Goal: Find specific page/section: Find specific page/section

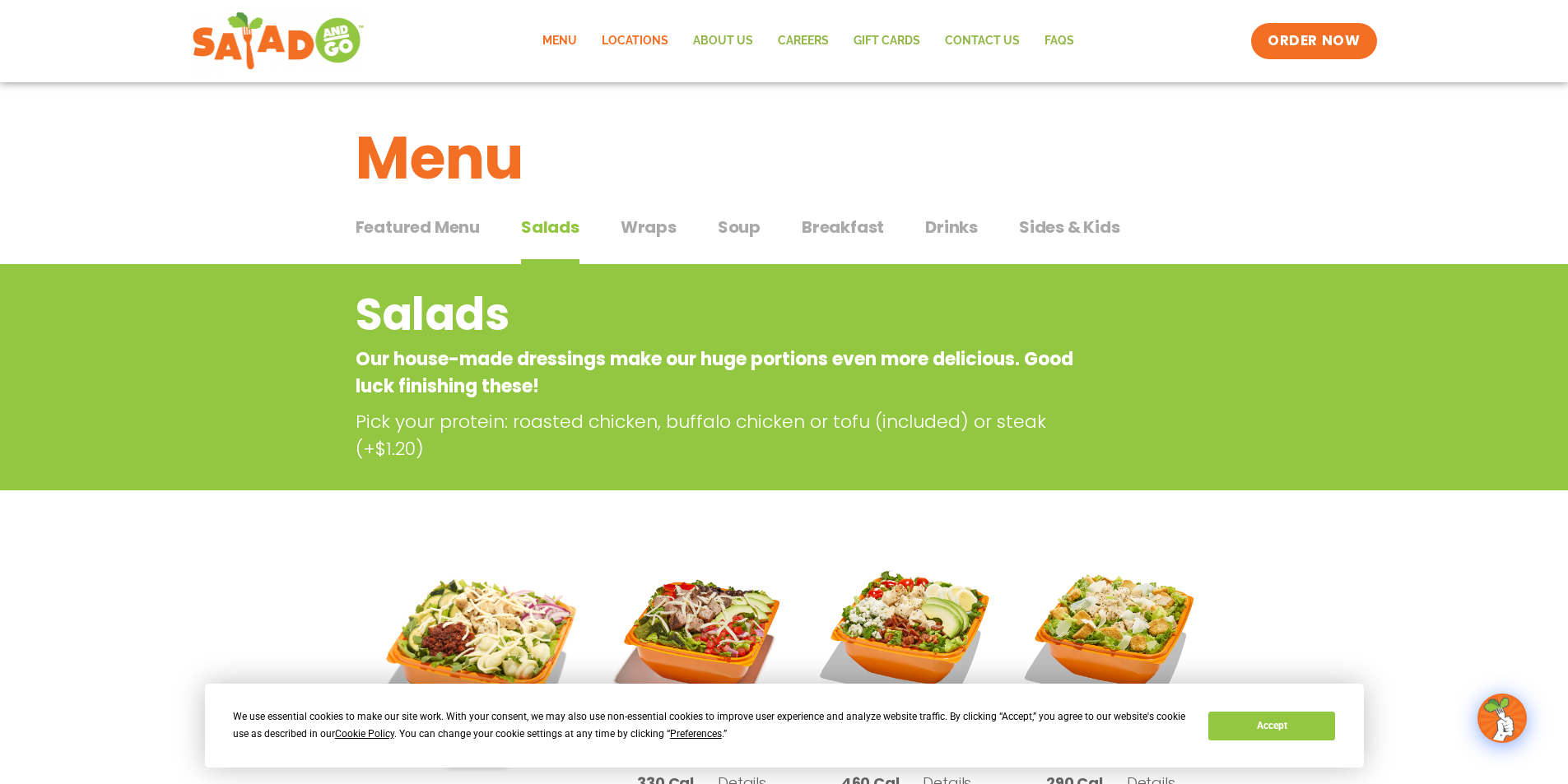
click at [633, 41] on link "Locations" at bounding box center [635, 40] width 91 height 37
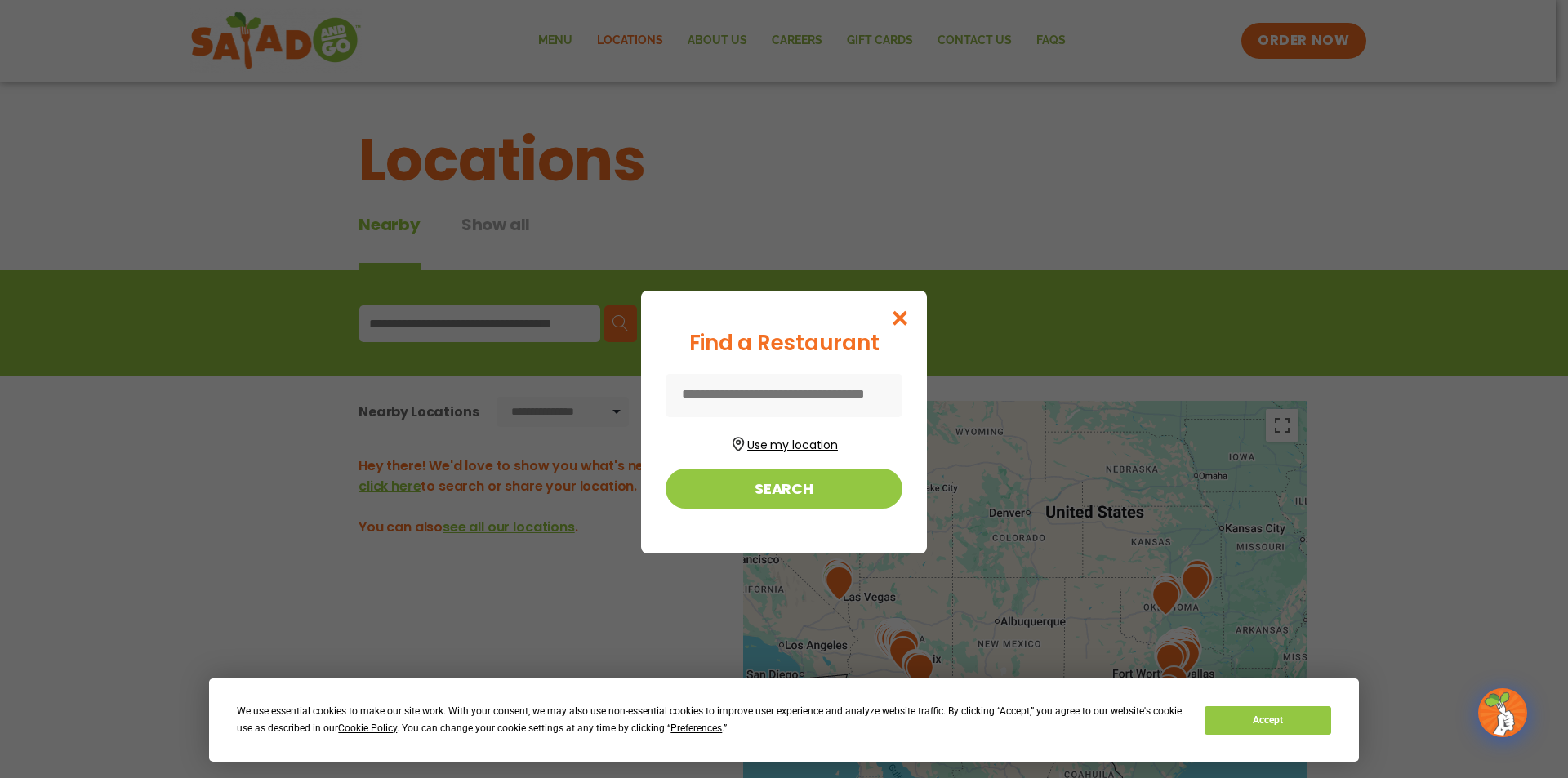
click at [776, 447] on button "Use my location" at bounding box center [784, 443] width 236 height 22
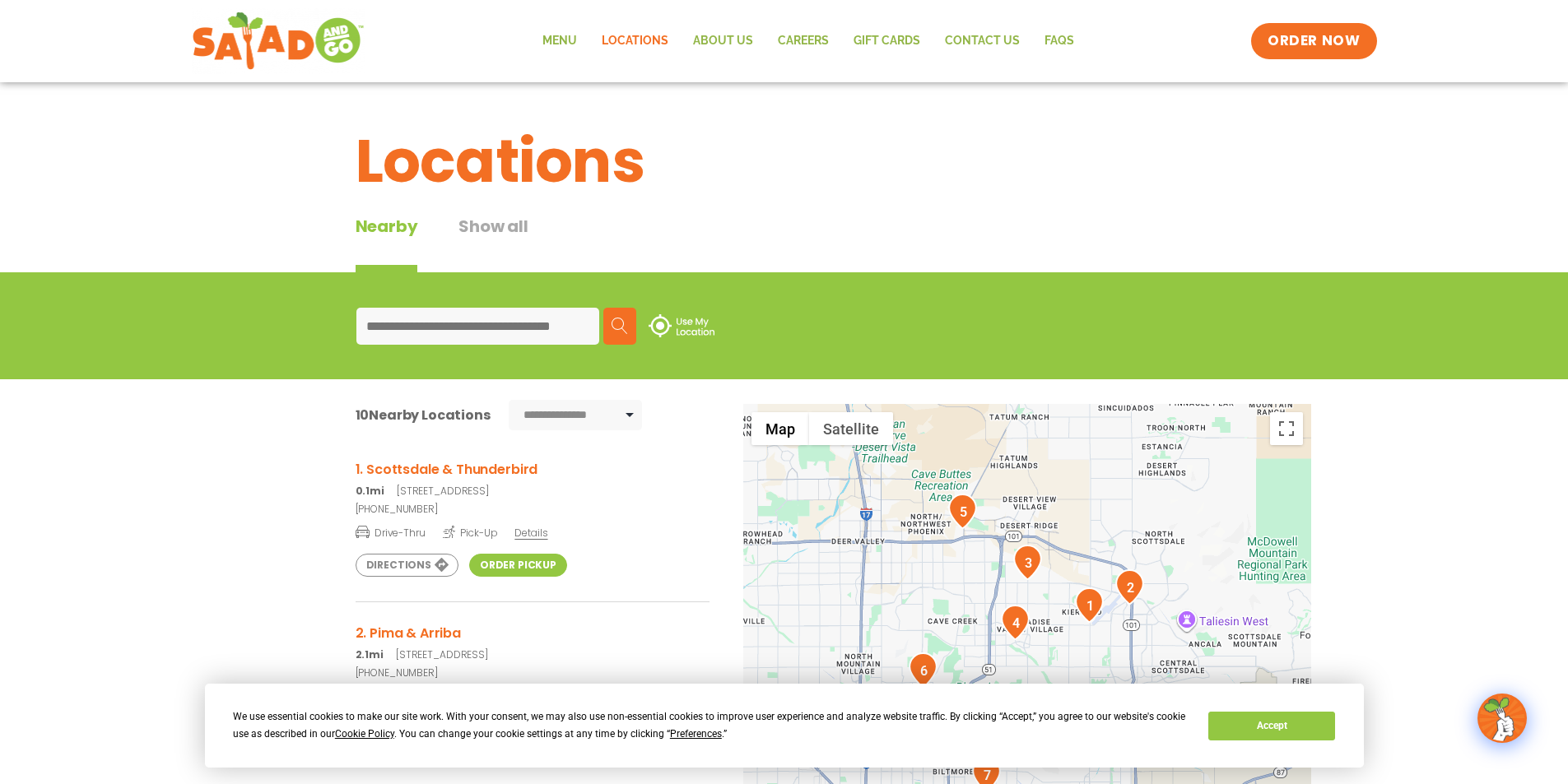
click at [516, 565] on link "Order Pickup" at bounding box center [517, 565] width 98 height 23
